Goal: Find specific page/section: Find specific page/section

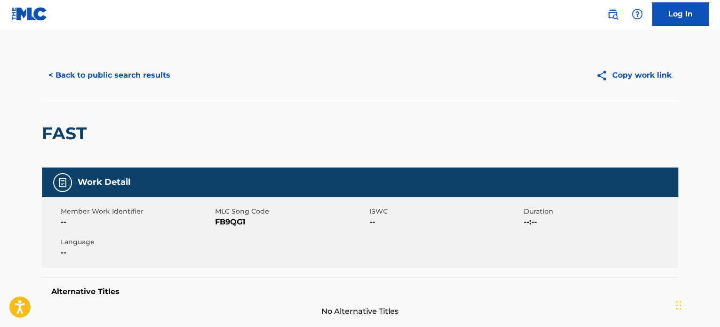
click at [85, 74] on button "< Back to public search results" at bounding box center [109, 75] width 135 height 24
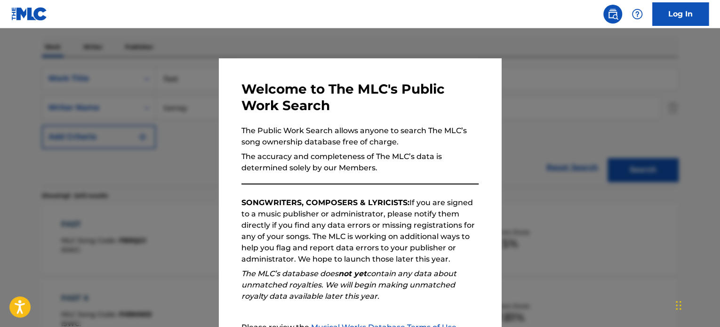
click at [139, 104] on div at bounding box center [360, 191] width 720 height 327
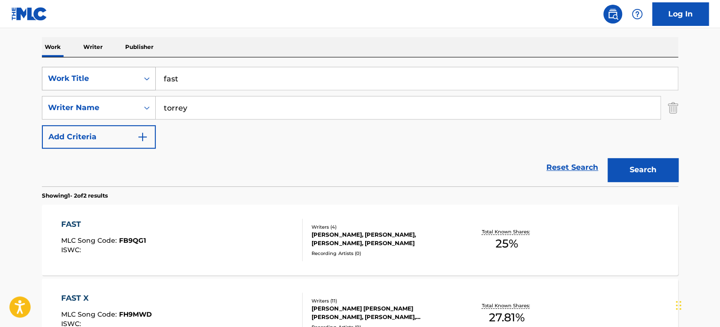
drag, startPoint x: 190, startPoint y: 79, endPoint x: 107, endPoint y: 75, distance: 82.4
click at [107, 75] on div "SearchWithCriteria6ea9367e-4292-4901-a133-2d7a45291683 Work Title fast" at bounding box center [360, 79] width 636 height 24
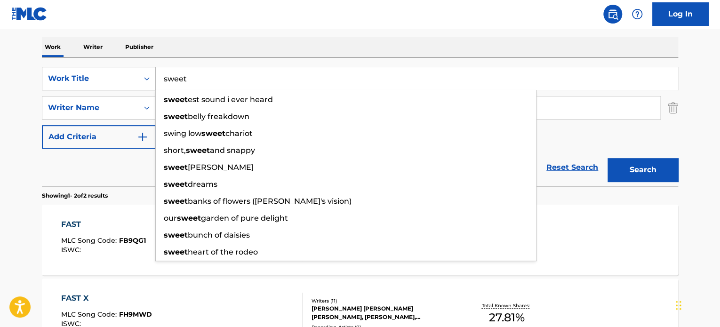
type input "sweet"
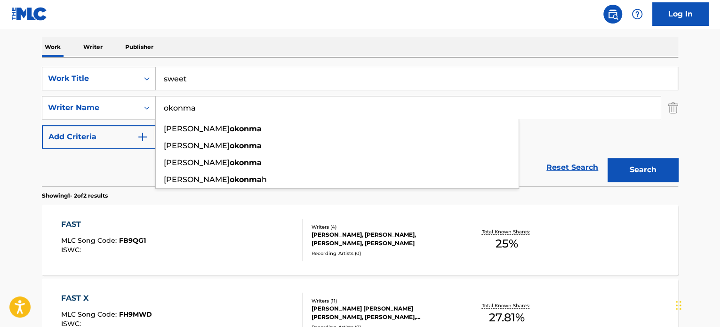
type input "okonma"
click at [607, 158] on button "Search" at bounding box center [642, 170] width 71 height 24
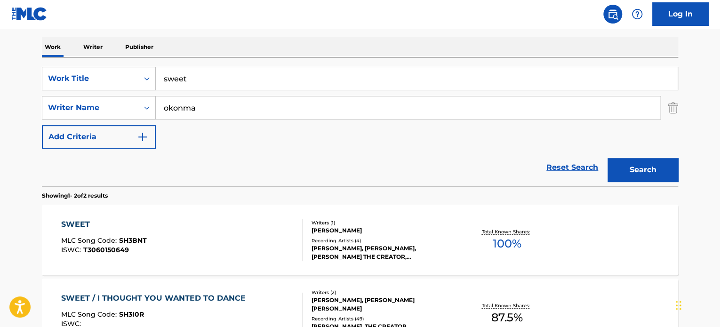
click at [79, 223] on div "SWEET" at bounding box center [104, 224] width 86 height 11
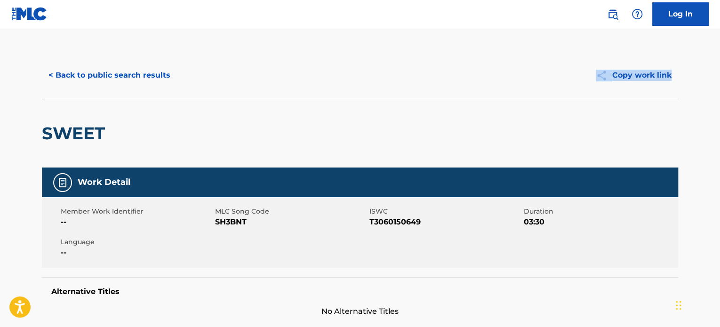
drag, startPoint x: 718, startPoint y: 91, endPoint x: 714, endPoint y: 60, distance: 31.7
